Goal: Use online tool/utility

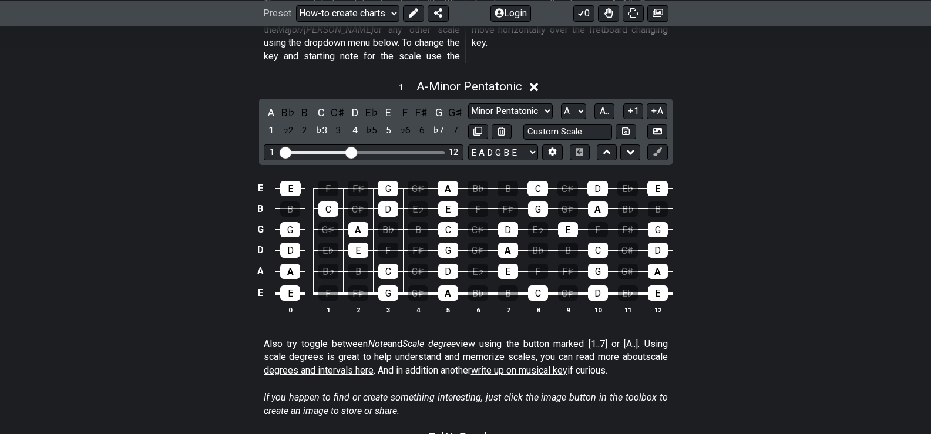
scroll to position [294, 0]
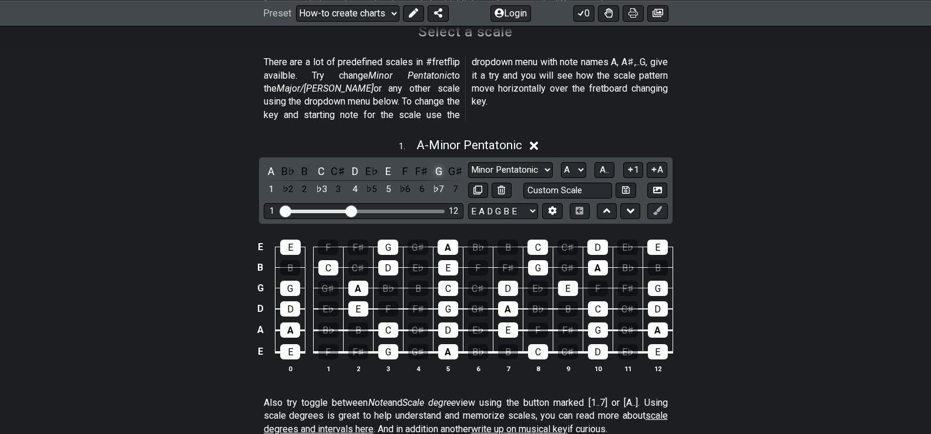
click at [438, 163] on div "G" at bounding box center [438, 171] width 15 height 16
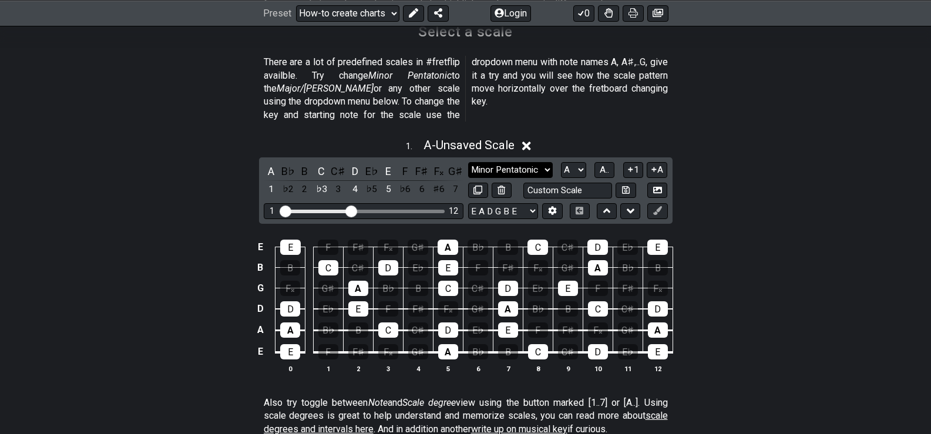
click at [548, 162] on select "Minor Pentatonic New Scale Minor Pentatonic Major Pentatonic Minor Blues Major …" at bounding box center [510, 170] width 85 height 16
select select "Phrygian Dominant"
click at [468, 162] on select "Minor Pentatonic New Scale Minor Pentatonic Major Pentatonic Minor Blues Major …" at bounding box center [510, 170] width 85 height 16
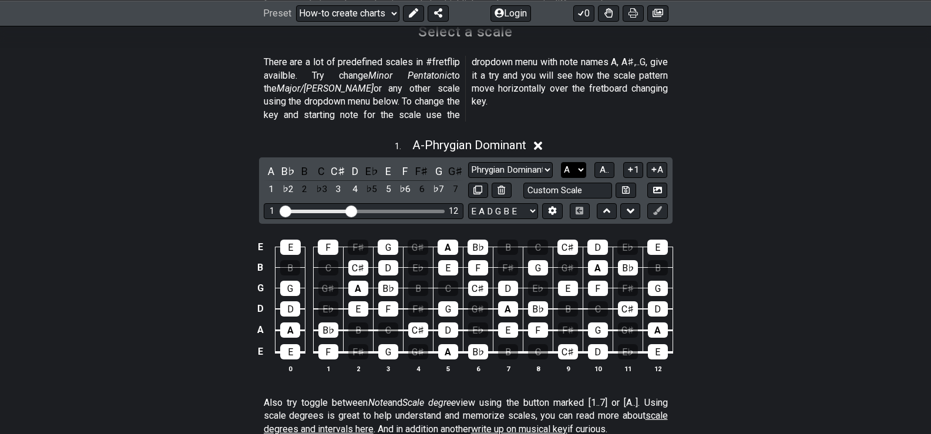
click at [579, 162] on select "A♭ A A♯ B♭ B C C♯ D♭ D D♯ E♭ E F F♯ G♭ G G♯" at bounding box center [573, 170] width 25 height 16
select select "G"
click at [561, 162] on select "A♭ A A♯ B♭ B C C♯ D♭ D D♯ E♭ E F F♯ G♭ G G♯" at bounding box center [573, 170] width 25 height 16
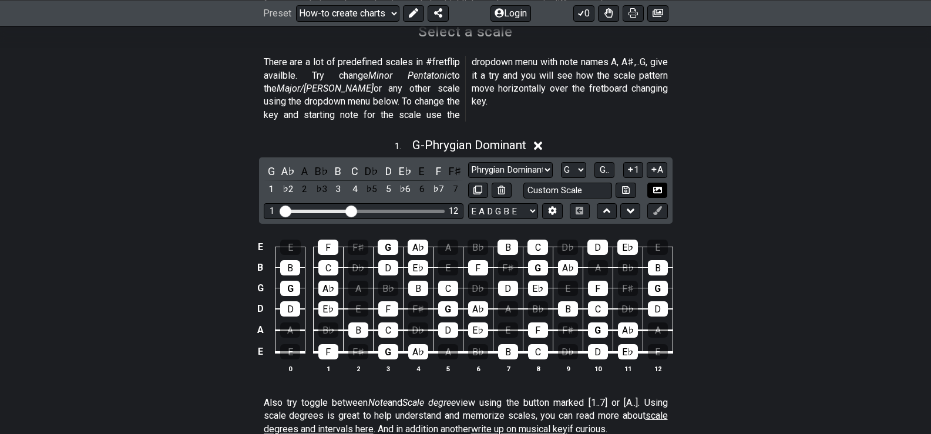
click at [659, 186] on icon at bounding box center [657, 189] width 9 height 6
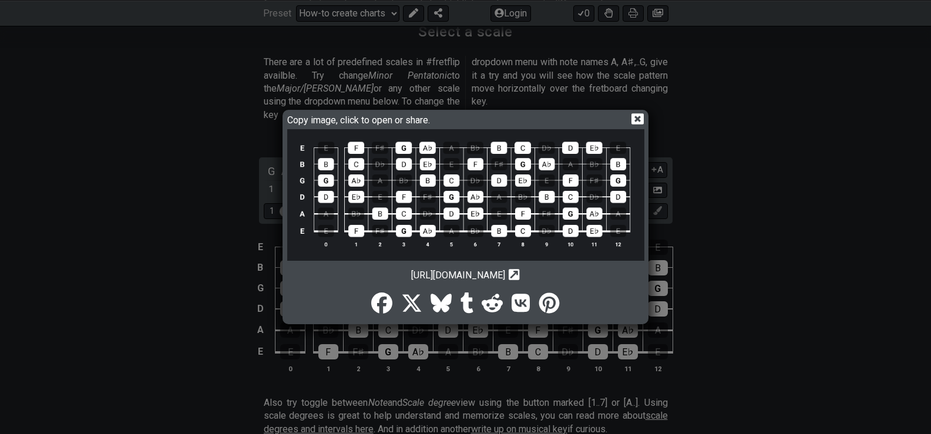
click at [520, 273] on icon at bounding box center [514, 274] width 11 height 11
click at [505, 276] on span "[URL][DOMAIN_NAME]" at bounding box center [458, 275] width 94 height 11
drag, startPoint x: 348, startPoint y: 274, endPoint x: 616, endPoint y: 339, distance: 275.2
click at [616, 339] on div "Copy image, click to open or share. [URL][DOMAIN_NAME] Copy url to clipboard" at bounding box center [465, 217] width 931 height 434
click at [520, 275] on icon "Copy url to clipboard" at bounding box center [514, 275] width 11 height 12
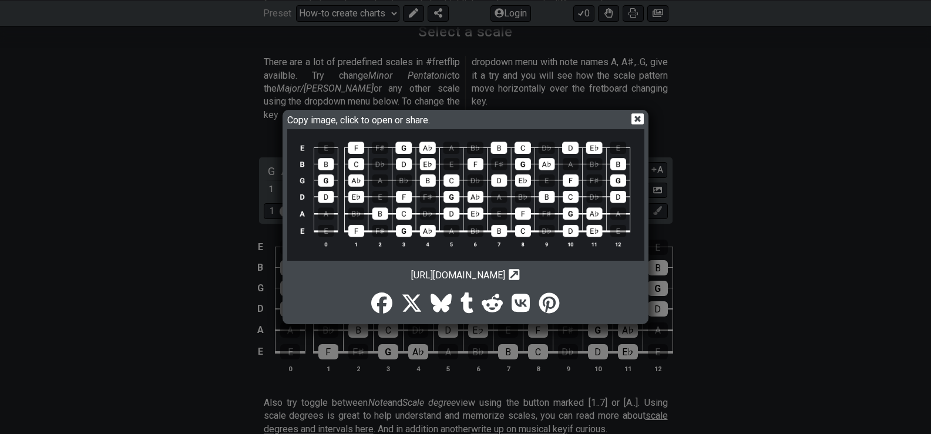
click at [636, 120] on icon at bounding box center [638, 119] width 12 height 12
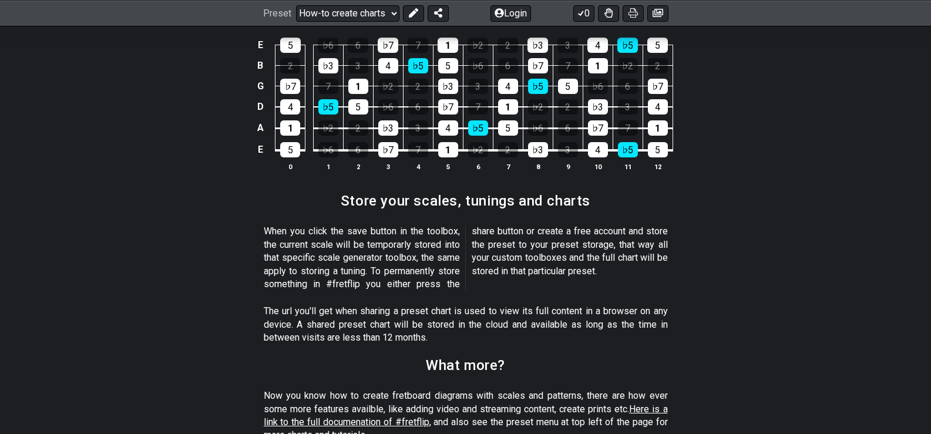
scroll to position [1669, 0]
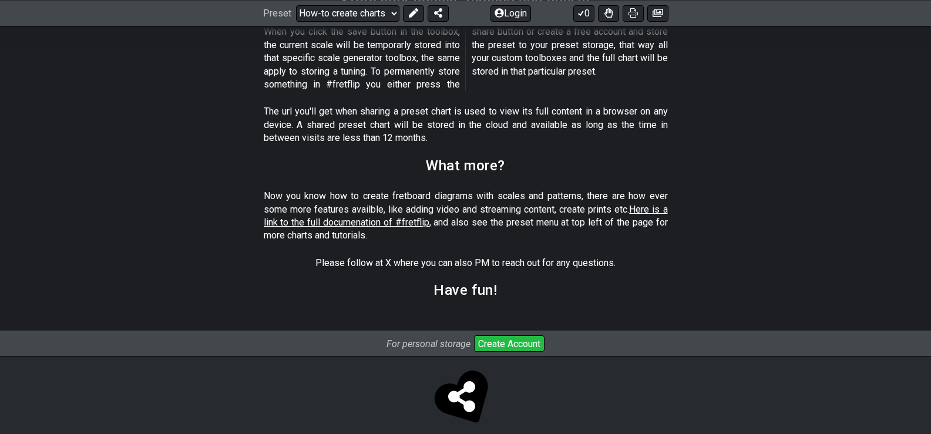
click at [492, 336] on button "Create Account" at bounding box center [509, 344] width 71 height 16
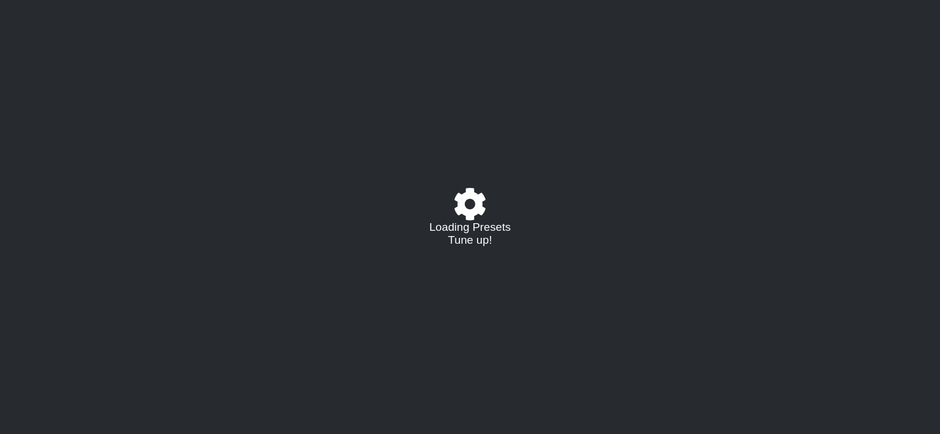
select select "/guitar-scales-generator"
select select "G"
select select "A"
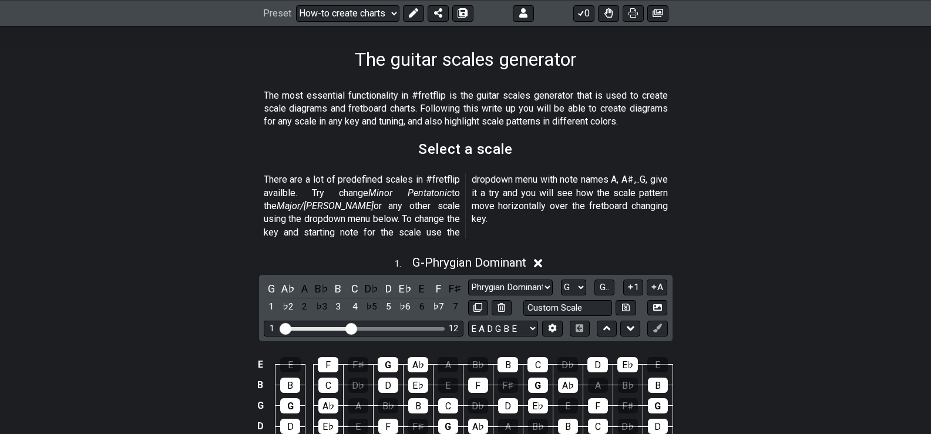
scroll to position [294, 0]
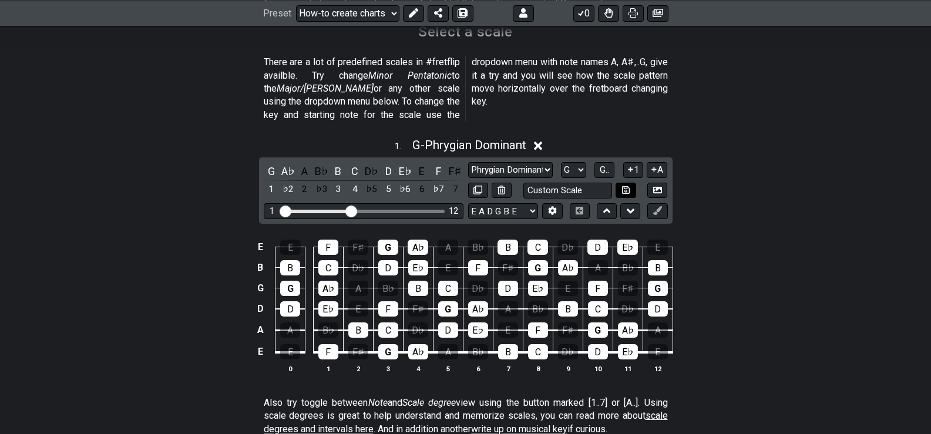
click at [623, 186] on icon at bounding box center [626, 190] width 8 height 9
select select "Custom Scale"
click at [655, 186] on icon at bounding box center [657, 190] width 9 height 9
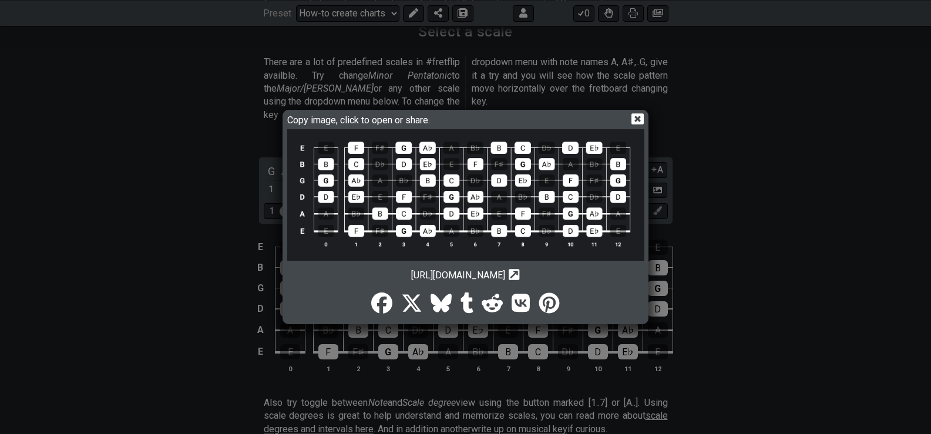
click at [385, 307] on icon at bounding box center [381, 303] width 21 height 21
click at [648, 119] on div "Copy image, click to open or share. https://img.fretflip.com/022JD4KSE-mghh7xs5…" at bounding box center [466, 217] width 367 height 214
click at [639, 115] on icon at bounding box center [638, 118] width 12 height 11
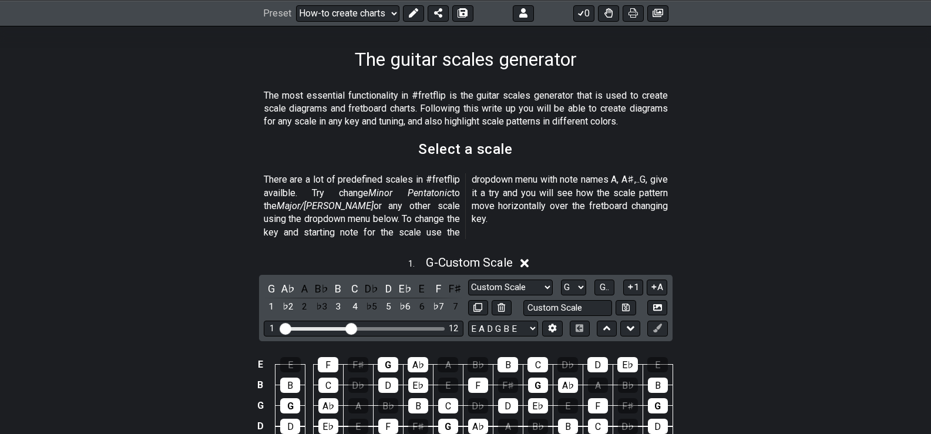
scroll to position [0, 0]
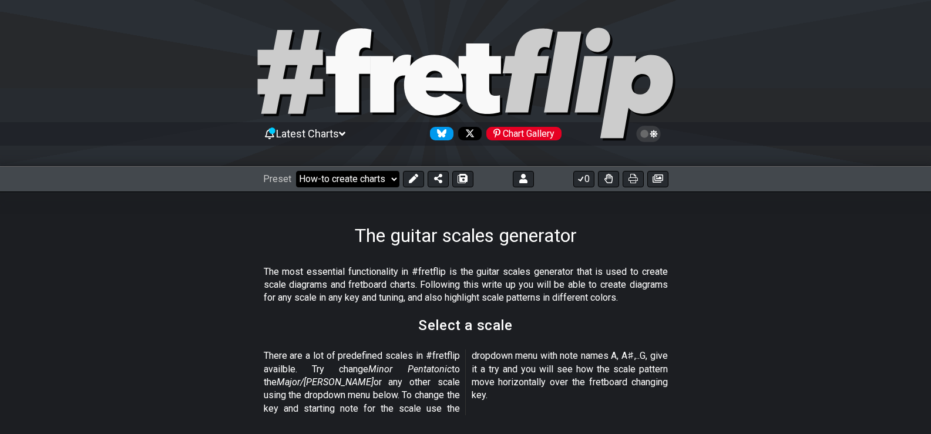
click at [392, 179] on select "Welcome to #fretflip! Initial Preset Custom Preset Minor Pentatonic Major Penta…" at bounding box center [347, 179] width 103 height 16
click at [391, 179] on select "Welcome to #fretflip! Initial Preset Custom Preset Minor Pentatonic Major Penta…" at bounding box center [347, 179] width 103 height 16
